Goal: Information Seeking & Learning: Learn about a topic

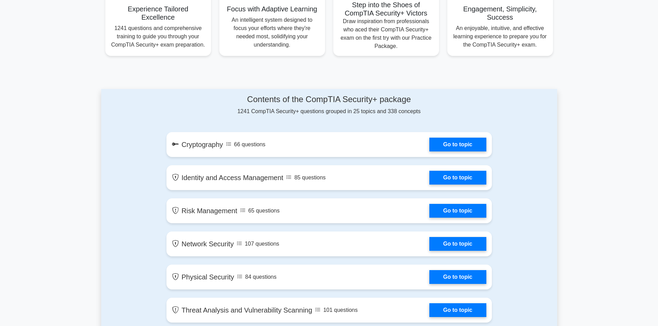
scroll to position [311, 0]
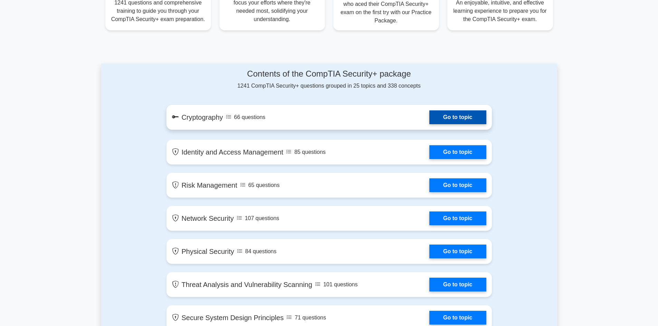
click at [461, 123] on link "Go to topic" at bounding box center [457, 118] width 57 height 14
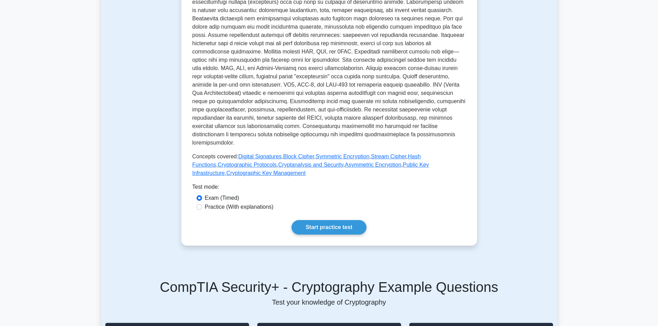
scroll to position [173, 0]
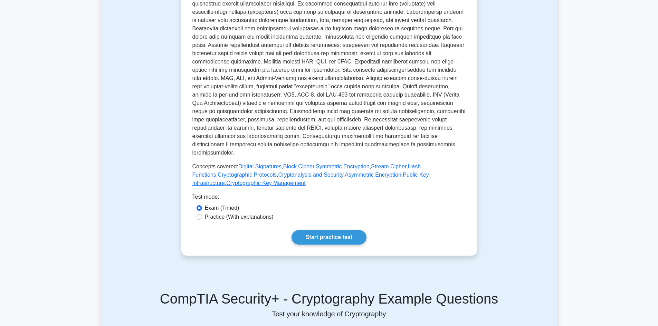
click at [250, 213] on label "Practice (With explanations)" at bounding box center [239, 217] width 69 height 8
click at [202, 215] on input "Practice (With explanations)" at bounding box center [200, 218] width 6 height 6
radio input "true"
click at [331, 231] on link "Start practice test" at bounding box center [329, 237] width 75 height 15
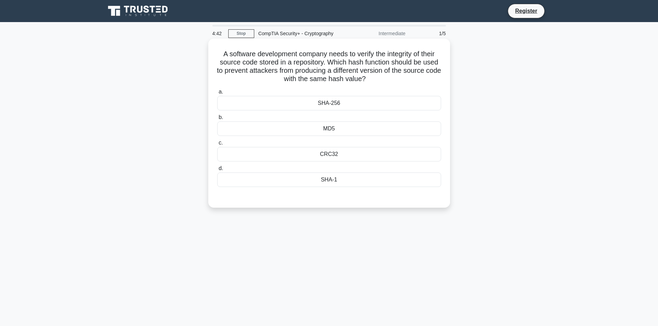
click at [293, 105] on div "SHA-256" at bounding box center [329, 103] width 224 height 15
click at [217, 94] on input "a. SHA-256" at bounding box center [217, 92] width 0 height 4
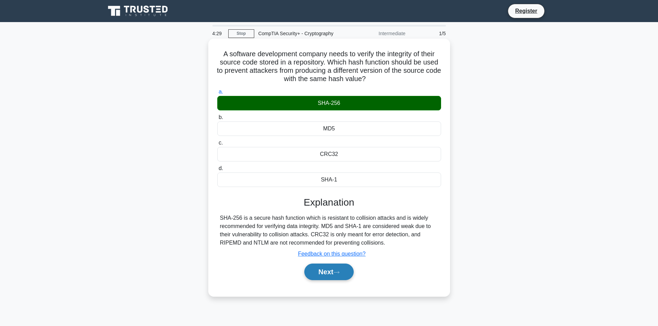
click at [324, 272] on button "Next" at bounding box center [328, 272] width 49 height 17
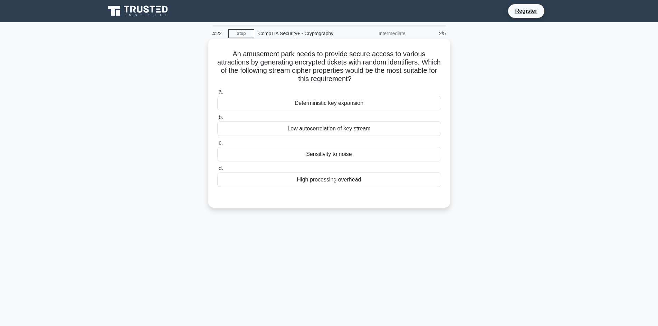
click at [294, 72] on h5 "An amusement park needs to provide secure access to various attractions by gene…" at bounding box center [329, 67] width 225 height 34
click at [319, 87] on div "a. Deterministic key expansion b. Low autocorrelation of key stream c. d." at bounding box center [329, 137] width 232 height 102
click at [317, 102] on div "Deterministic key expansion" at bounding box center [329, 103] width 224 height 15
click at [217, 94] on input "a. Deterministic key expansion" at bounding box center [217, 92] width 0 height 4
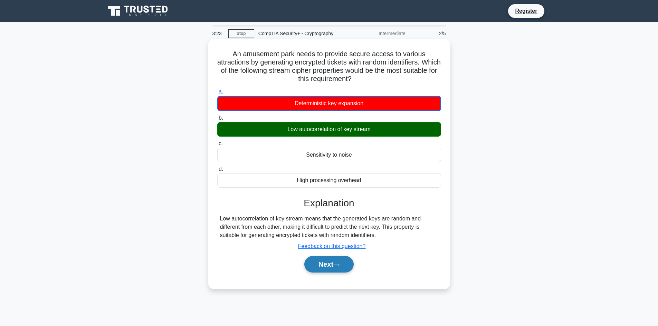
click at [326, 260] on button "Next" at bounding box center [328, 264] width 49 height 17
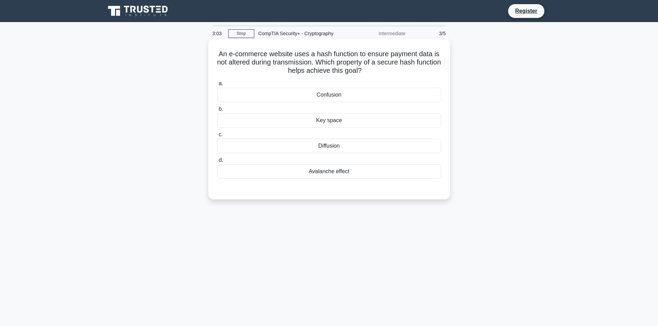
click at [433, 68] on h5 "An e-commerce website uses a hash function to ensure payment data is not altere…" at bounding box center [329, 63] width 225 height 26
click at [395, 67] on h5 "An e-commerce website uses a hash function to ensure payment data is not altere…" at bounding box center [329, 63] width 225 height 26
click at [326, 143] on div "Diffusion" at bounding box center [329, 146] width 224 height 15
click at [217, 137] on input "c. Diffusion" at bounding box center [217, 135] width 0 height 4
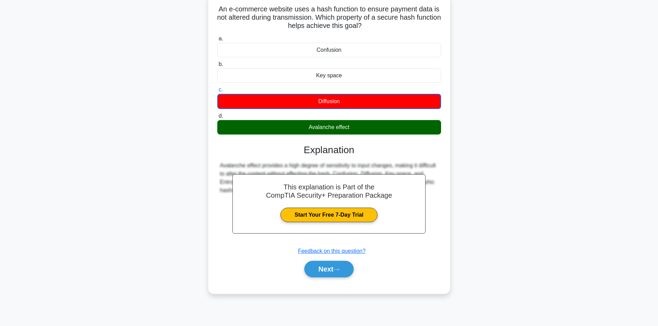
scroll to position [47, 0]
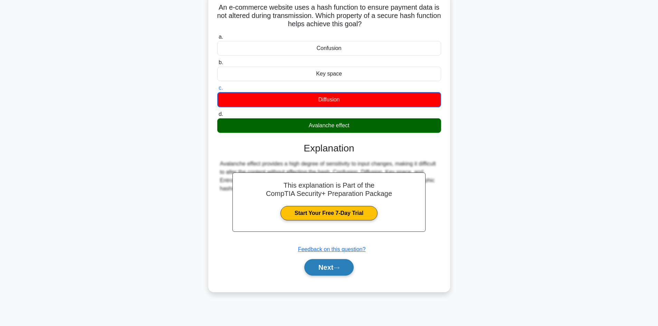
click at [341, 264] on button "Next" at bounding box center [328, 267] width 49 height 17
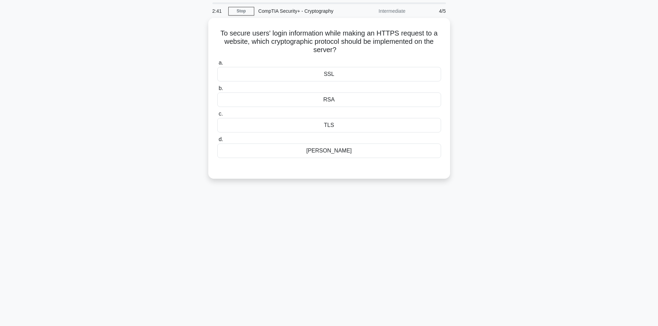
scroll to position [0, 0]
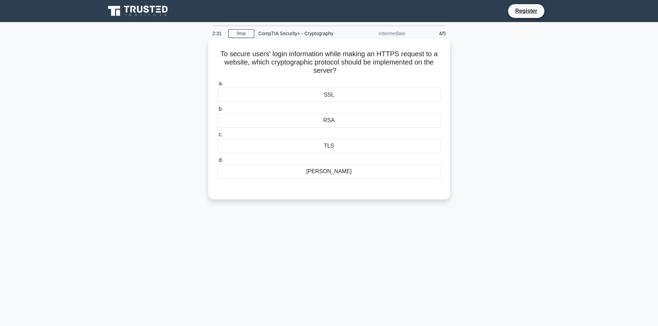
click at [322, 97] on div "SSL" at bounding box center [329, 95] width 224 height 15
click at [217, 86] on input "a. SSL" at bounding box center [217, 84] width 0 height 4
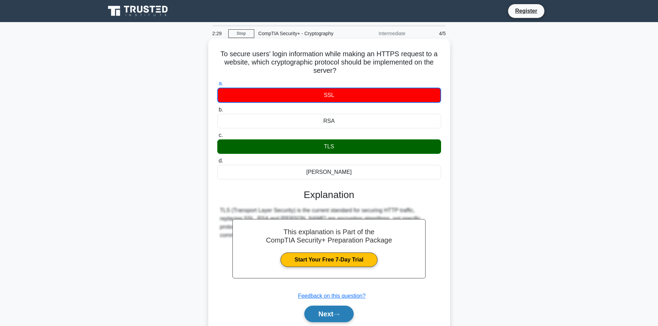
click at [331, 315] on button "Next" at bounding box center [328, 314] width 49 height 17
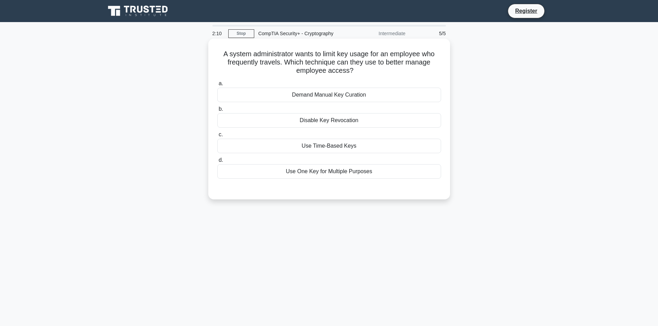
click at [335, 148] on div "Use Time-Based Keys" at bounding box center [329, 146] width 224 height 15
click at [217, 137] on input "c. Use Time-Based Keys" at bounding box center [217, 135] width 0 height 4
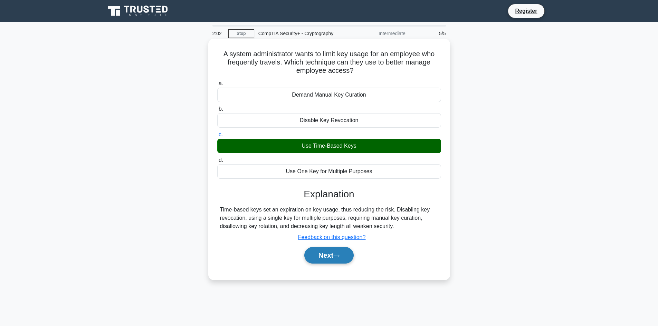
click at [321, 253] on button "Next" at bounding box center [328, 255] width 49 height 17
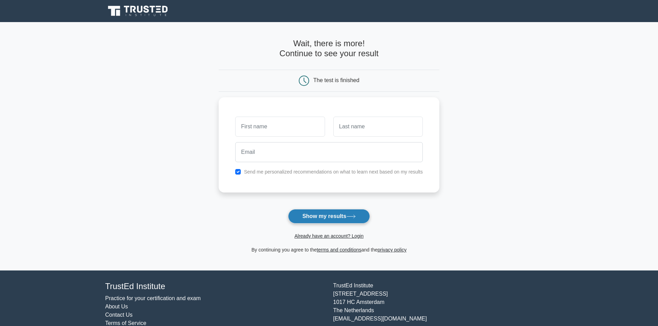
click at [332, 220] on button "Show my results" at bounding box center [329, 216] width 82 height 15
